Goal: Task Accomplishment & Management: Understand process/instructions

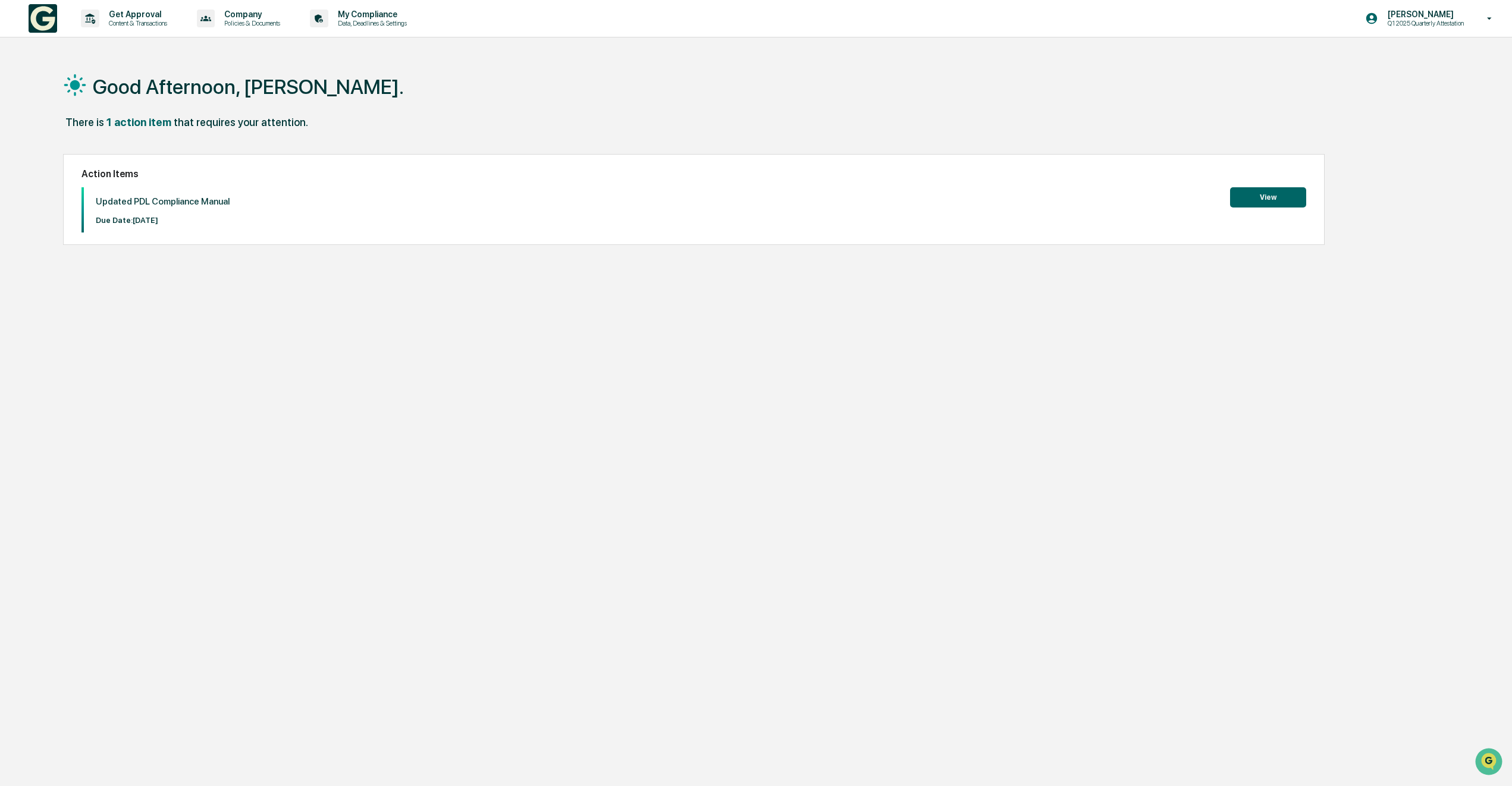
click at [1256, 193] on button "View" at bounding box center [1268, 197] width 76 height 20
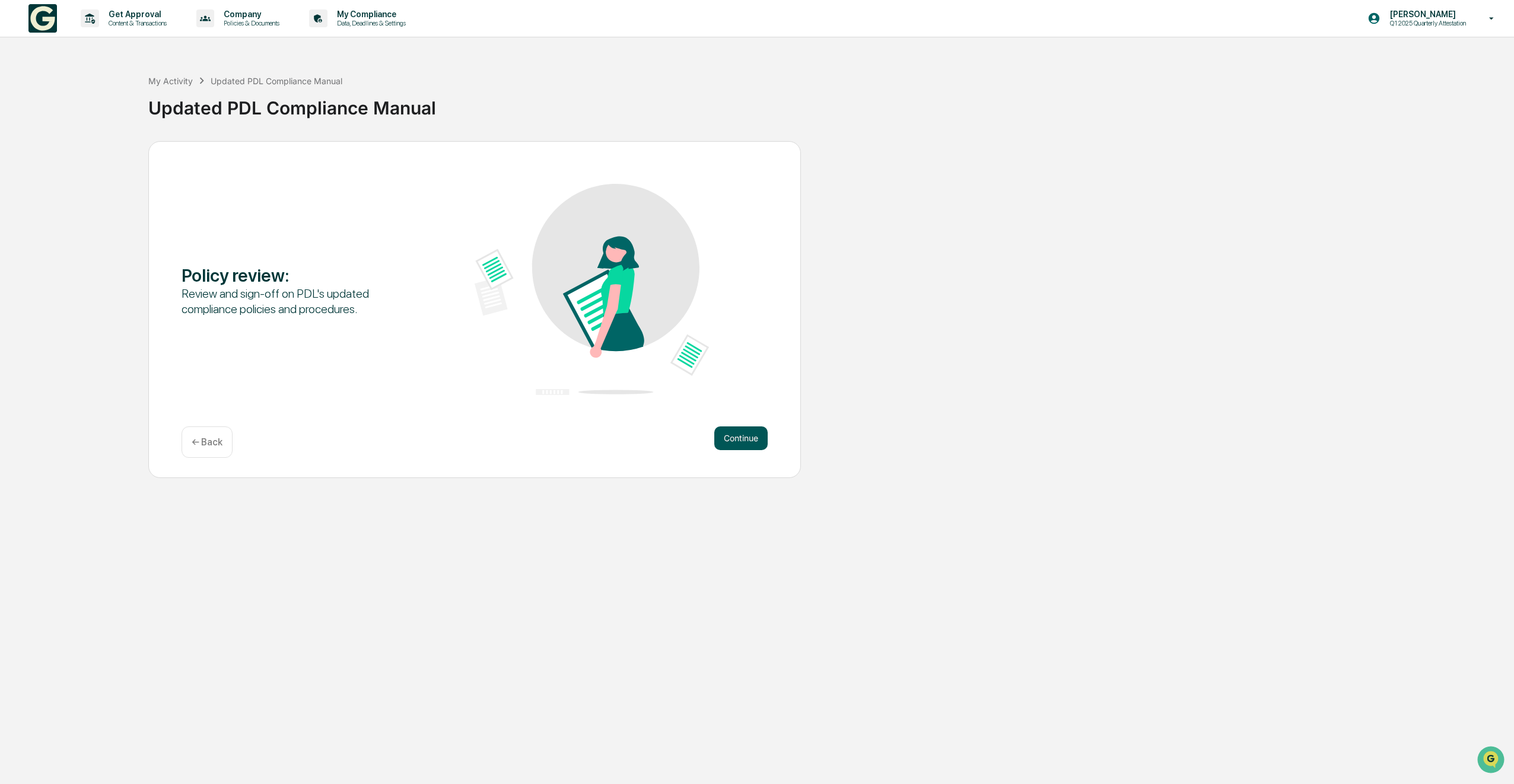
click at [735, 438] on button "Continue" at bounding box center [741, 438] width 54 height 24
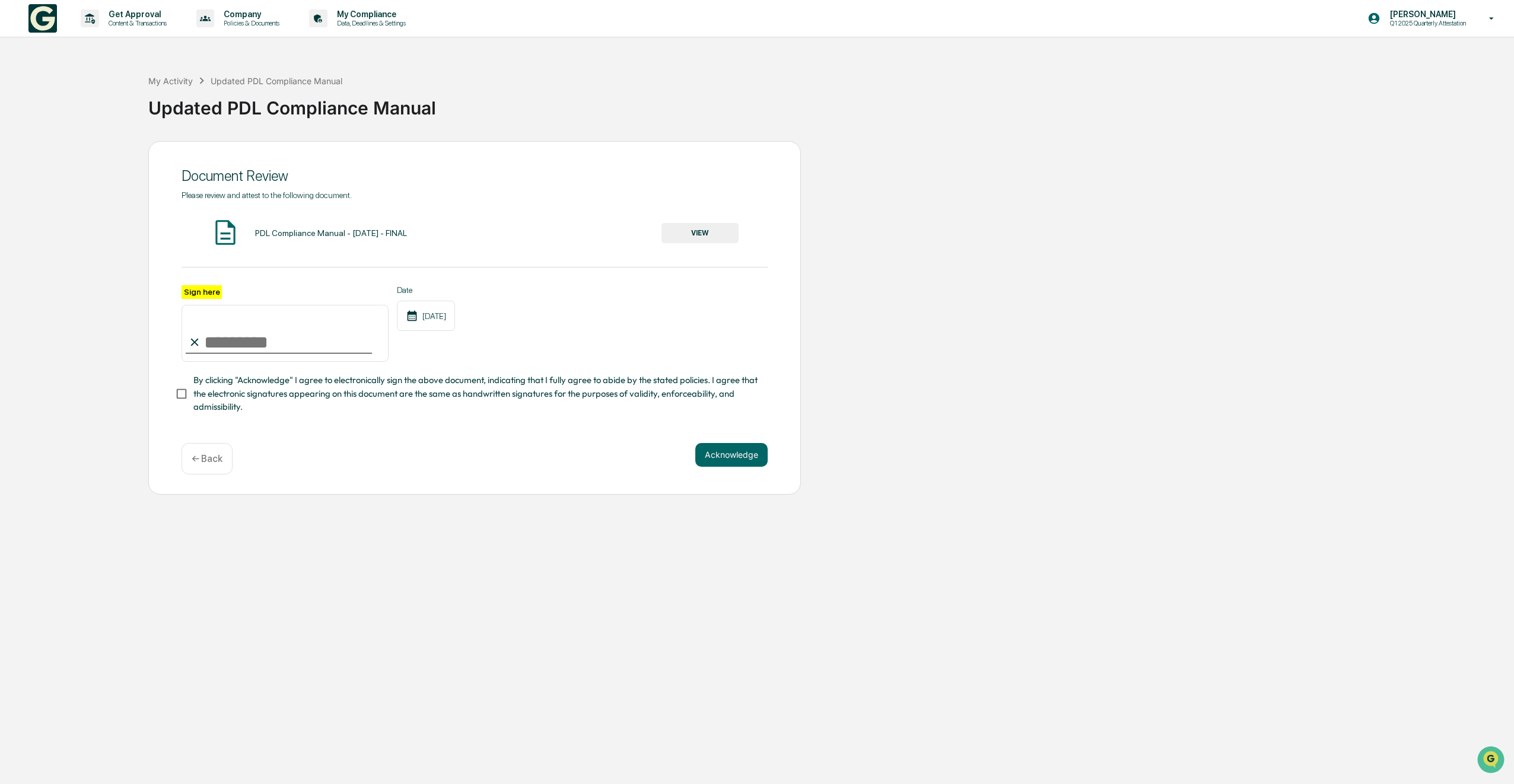
click at [221, 341] on input "Sign here" at bounding box center [285, 333] width 207 height 57
type input "**********"
click at [728, 454] on button "Acknowledge" at bounding box center [731, 455] width 72 height 24
click at [721, 235] on button "VIEW" at bounding box center [700, 233] width 77 height 20
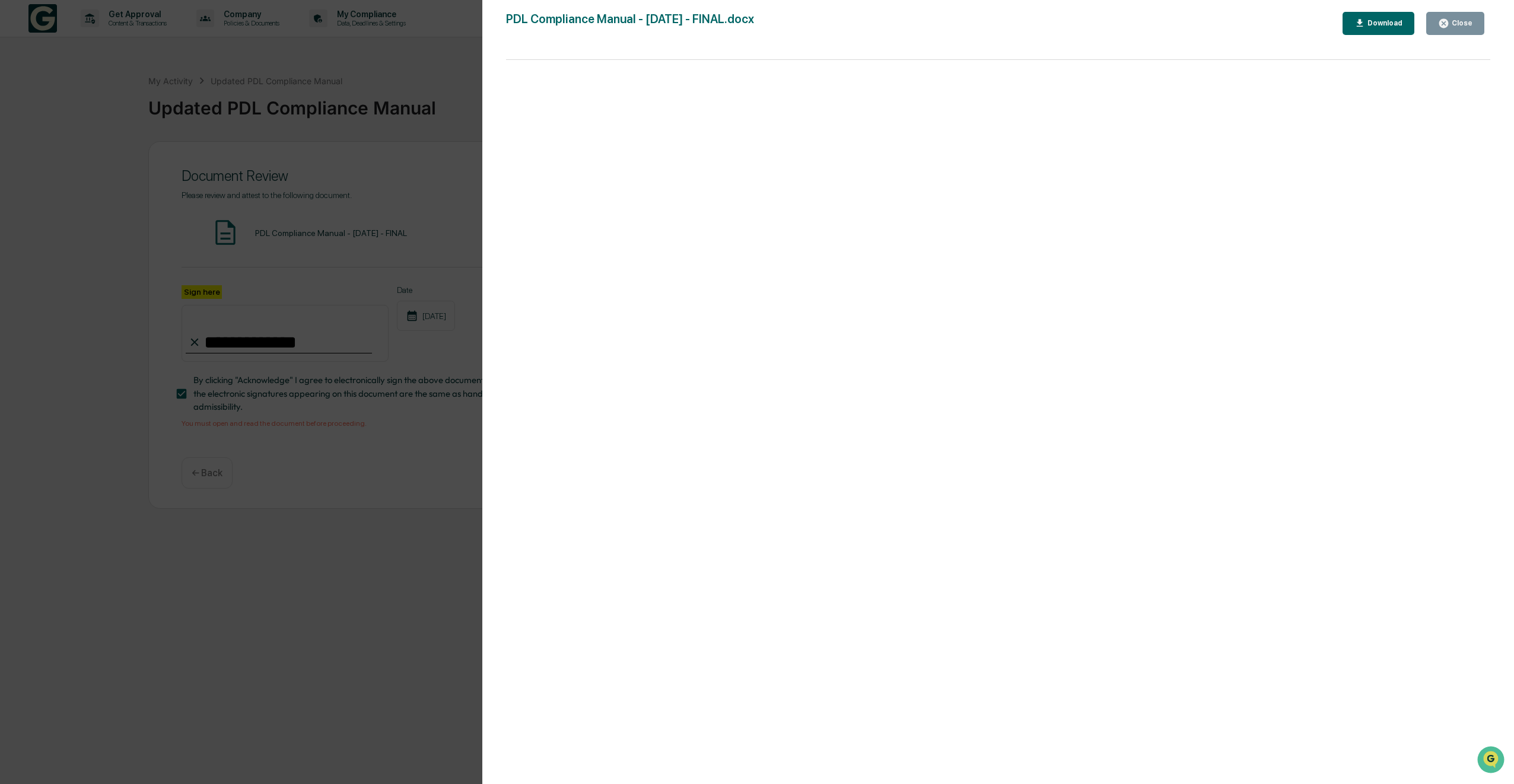
click at [1374, 25] on div "Download" at bounding box center [1384, 22] width 38 height 8
click at [438, 232] on div "Version History [DATE] 04:18 PM [PERSON_NAME] PDL Compliance Manual - [DATE] - …" at bounding box center [757, 392] width 1514 height 784
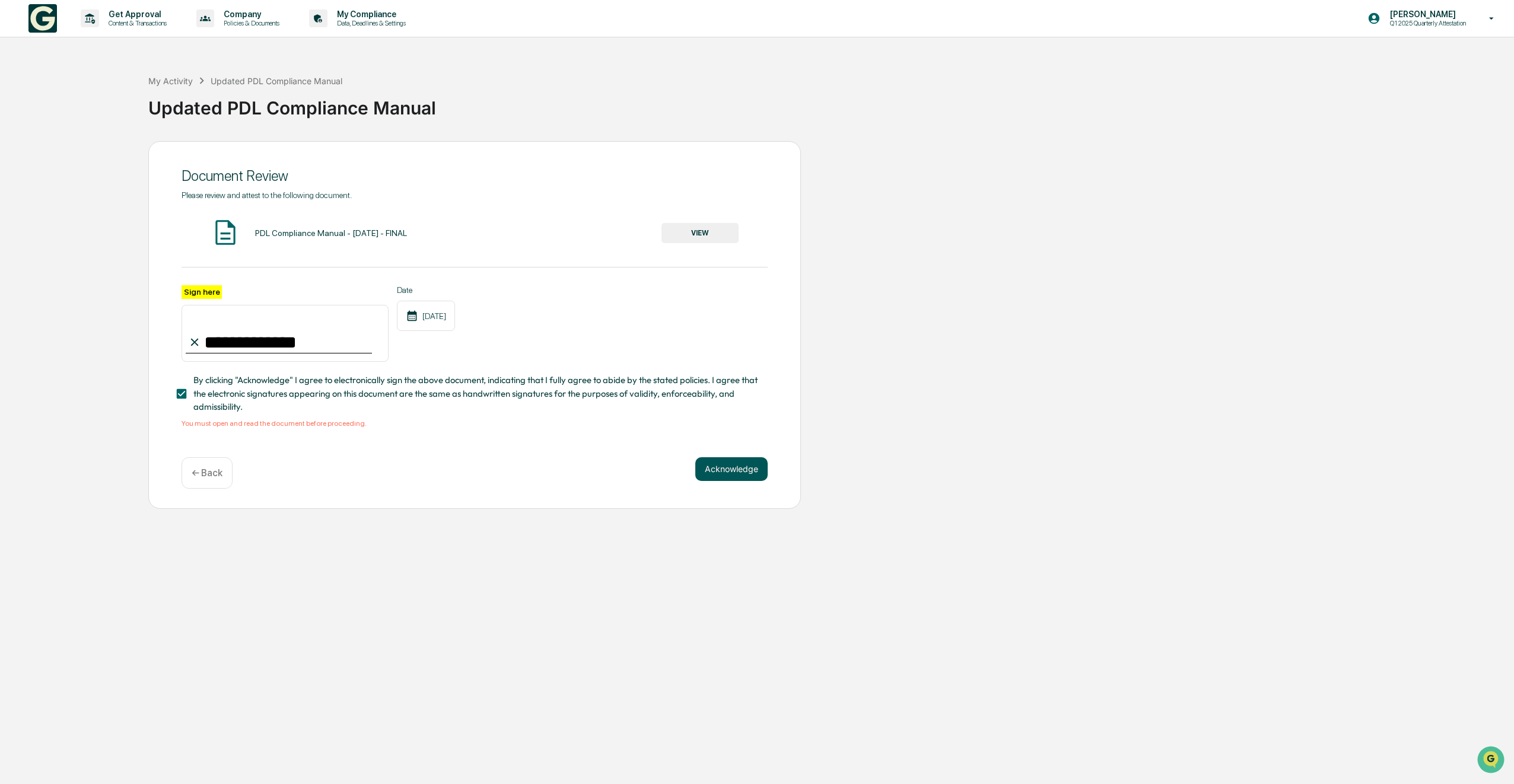
click at [748, 469] on button "Acknowledge" at bounding box center [731, 469] width 72 height 24
